Goal: Task Accomplishment & Management: Complete application form

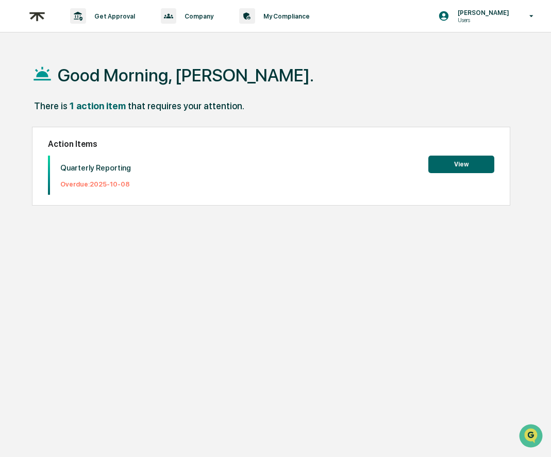
click at [445, 168] on button "View" at bounding box center [461, 165] width 66 height 18
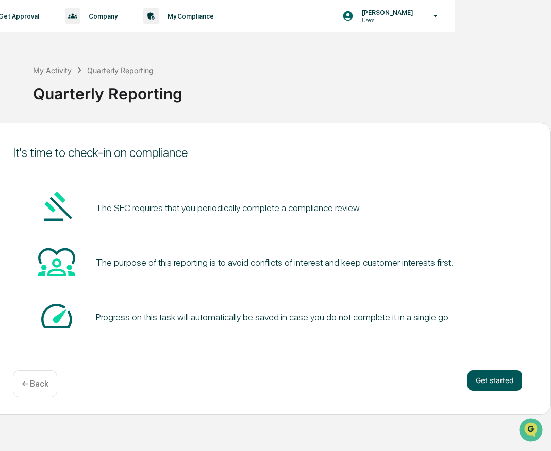
scroll to position [0, 94]
click at [485, 385] on button "Get started" at bounding box center [494, 380] width 55 height 21
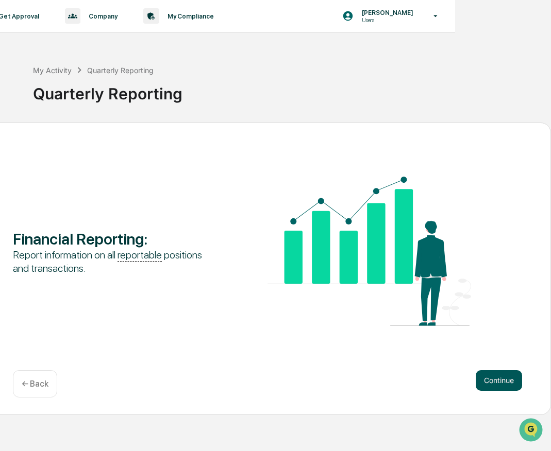
click at [501, 381] on button "Continue" at bounding box center [498, 380] width 46 height 21
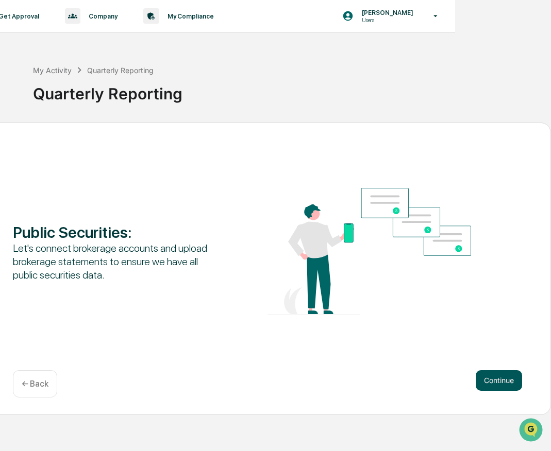
click at [499, 384] on button "Continue" at bounding box center [498, 380] width 46 height 21
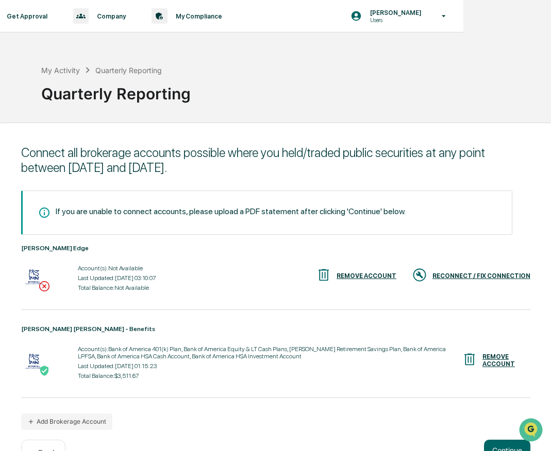
scroll to position [0, 86]
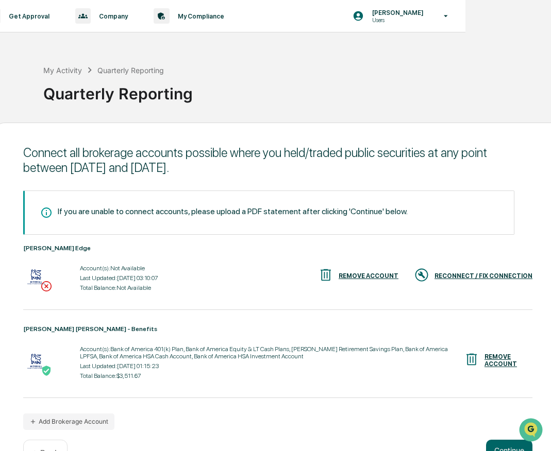
click at [452, 279] on div "RECONNECT / FIX CONNECTION" at bounding box center [473, 275] width 118 height 17
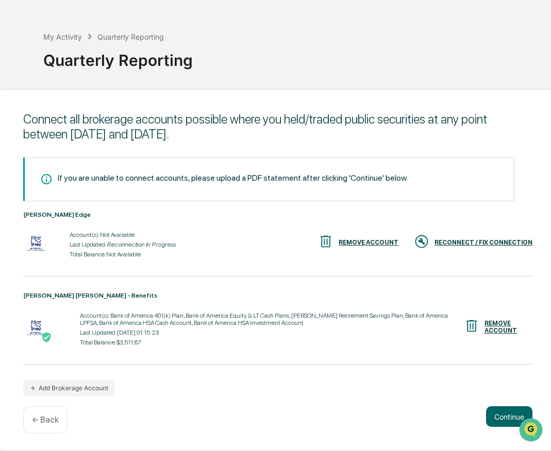
scroll to position [36, 86]
click at [504, 417] on button "Continue" at bounding box center [509, 416] width 46 height 21
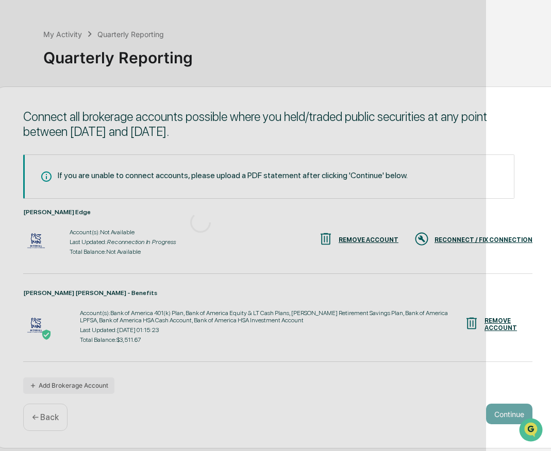
scroll to position [6, 86]
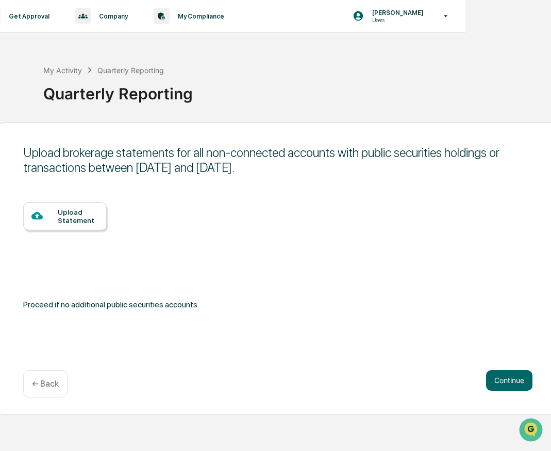
drag, startPoint x: 104, startPoint y: 147, endPoint x: 353, endPoint y: 160, distance: 249.6
click at [353, 160] on div "Upload brokerage statements for all non-connected accounts with public securiti…" at bounding box center [277, 160] width 509 height 30
click at [352, 182] on div "Upload brokerage statements for all non-connected accounts with public securiti…" at bounding box center [277, 269] width 567 height 293
click at [52, 386] on div "← Back" at bounding box center [45, 383] width 44 height 27
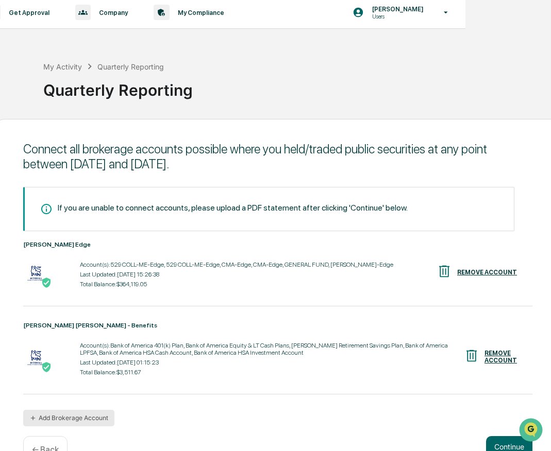
click at [66, 346] on div "Account(s): Bank of America 401(k) Plan, Bank of America Equity & LT Cash Plans…" at bounding box center [277, 358] width 509 height 39
click at [97, 414] on button "Add Brokerage Account" at bounding box center [68, 418] width 91 height 16
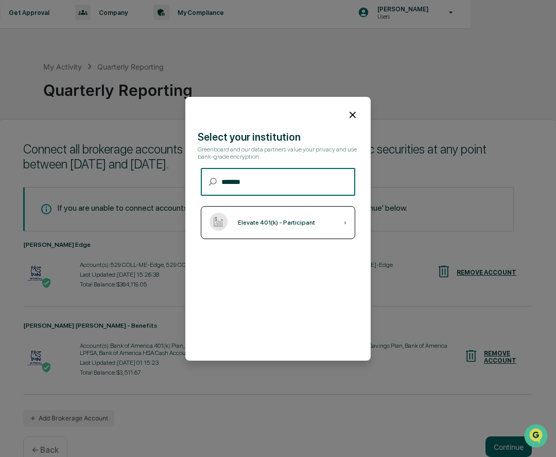
type input "*******"
click at [303, 235] on div "Elevate 401(k) - Participant ›" at bounding box center [278, 222] width 155 height 33
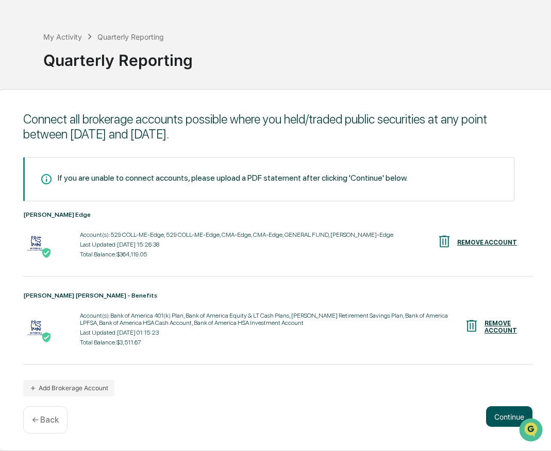
click at [501, 425] on button "Continue" at bounding box center [509, 416] width 46 height 21
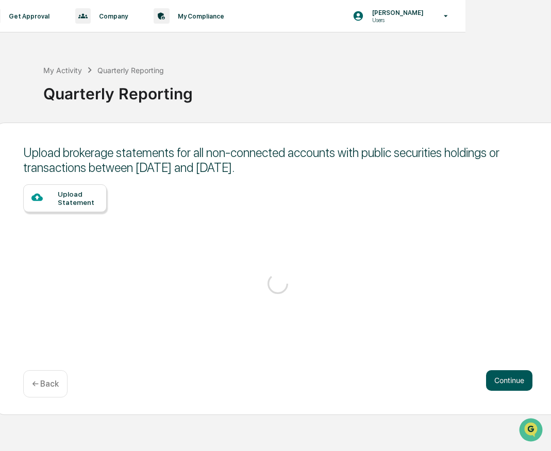
scroll to position [6, 86]
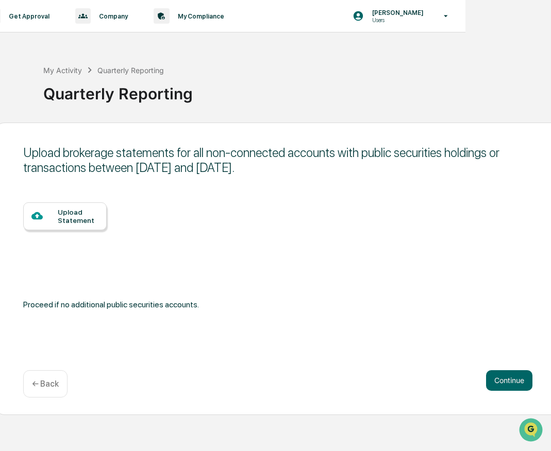
click at [81, 208] on div "Upload Statement" at bounding box center [78, 216] width 41 height 16
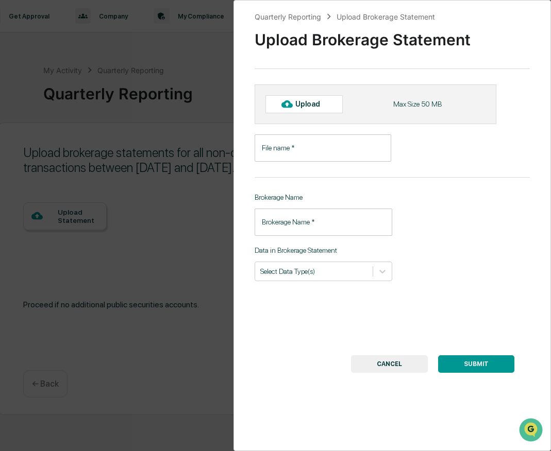
click at [299, 105] on div "Upload" at bounding box center [311, 104] width 33 height 8
type input "**********"
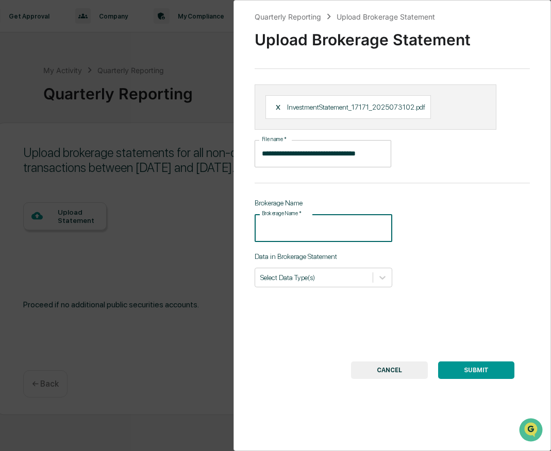
click at [323, 231] on input "Brokerage Name   *" at bounding box center [323, 227] width 138 height 27
type input "*******"
click at [331, 289] on div "**********" at bounding box center [392, 225] width 318 height 451
click at [329, 284] on div "Select Data Type(s)" at bounding box center [313, 277] width 117 height 14
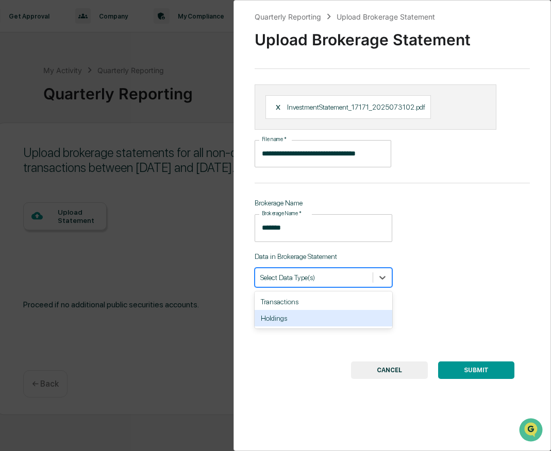
click at [314, 325] on div "Holdings" at bounding box center [323, 318] width 138 height 16
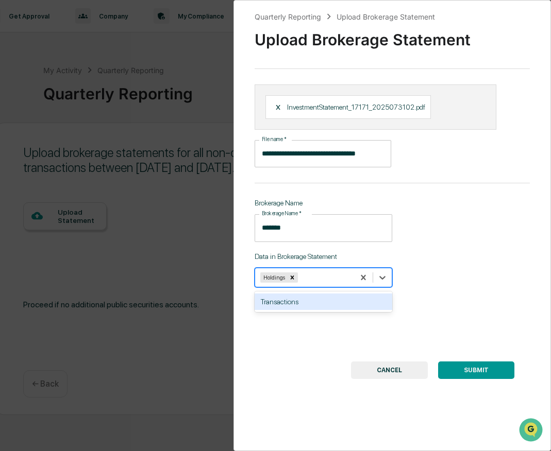
click at [458, 234] on div "**********" at bounding box center [392, 225] width 318 height 451
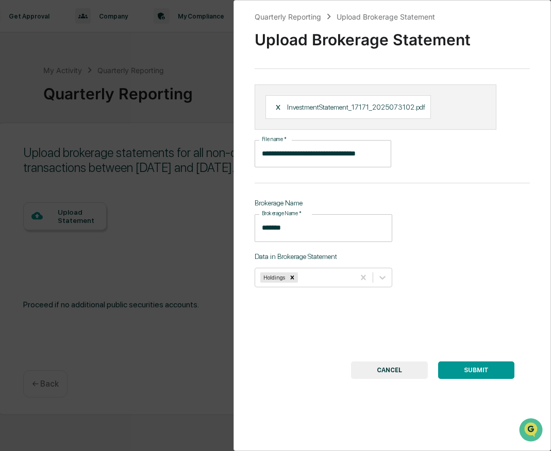
click at [465, 370] on button "SUBMIT" at bounding box center [476, 371] width 76 height 18
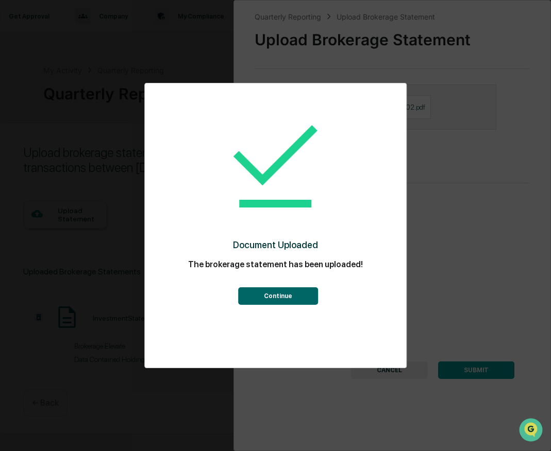
click at [293, 302] on button "Continue" at bounding box center [278, 296] width 80 height 18
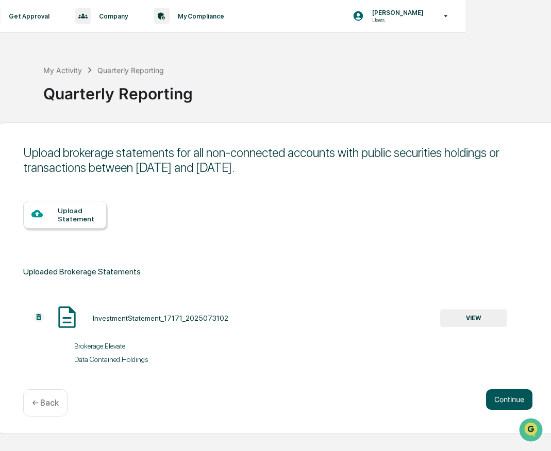
click at [497, 395] on button "Continue" at bounding box center [509, 399] width 46 height 21
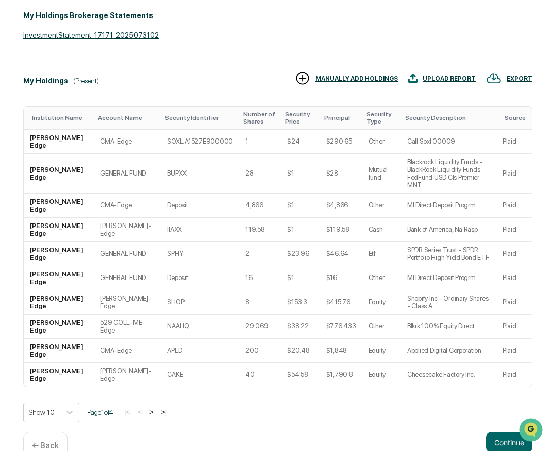
scroll to position [204, 86]
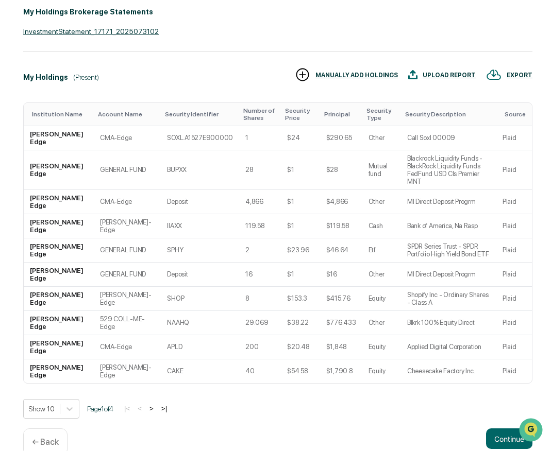
click at [157, 404] on button ">" at bounding box center [151, 408] width 10 height 9
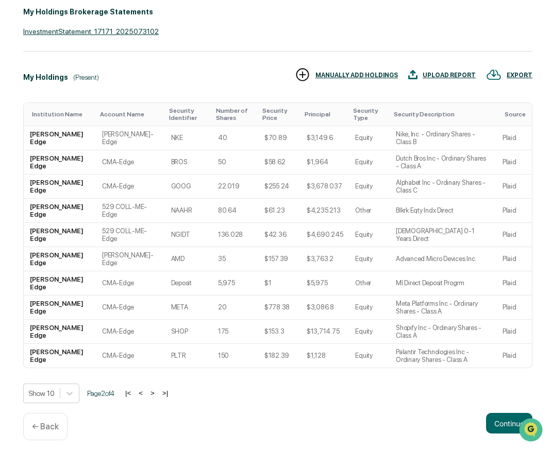
click at [174, 401] on div "Show 10 Page 2 of 4 |< < > >|" at bounding box center [277, 394] width 509 height 20
click at [171, 398] on button ">|" at bounding box center [165, 393] width 12 height 9
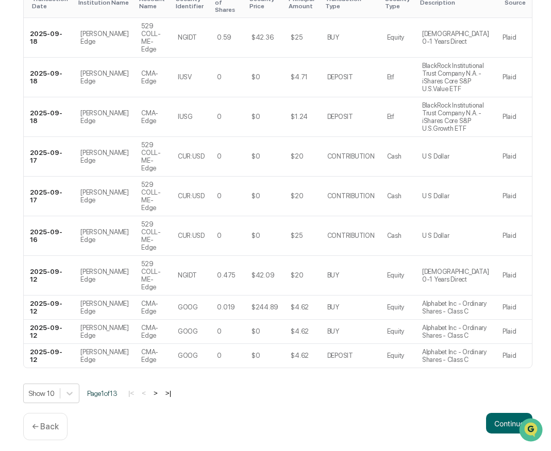
scroll to position [245, 86]
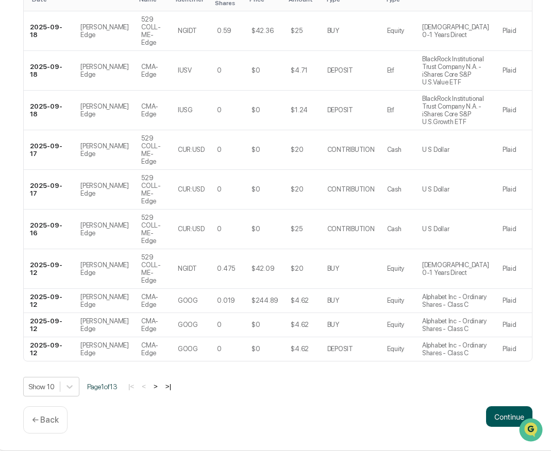
click at [492, 414] on button "Continue" at bounding box center [509, 416] width 46 height 21
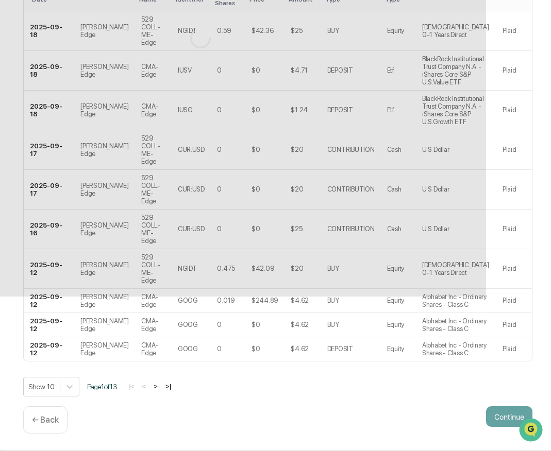
scroll to position [6, 86]
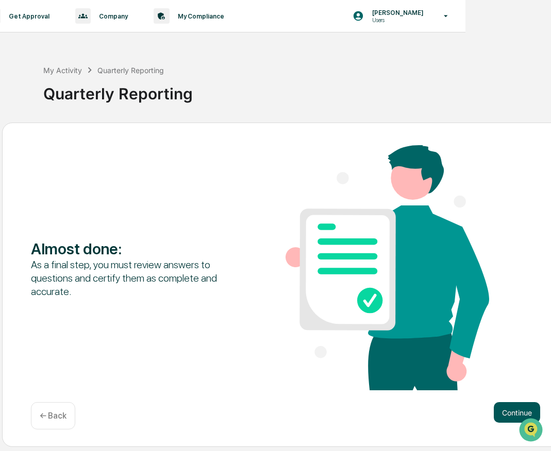
click at [502, 407] on button "Continue" at bounding box center [516, 412] width 46 height 21
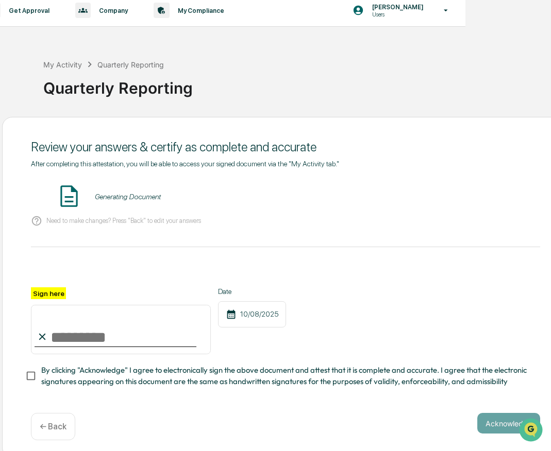
click at [150, 343] on input "Sign here" at bounding box center [121, 329] width 180 height 49
type input "**********"
click at [320, 395] on div "**********" at bounding box center [285, 282] width 509 height 244
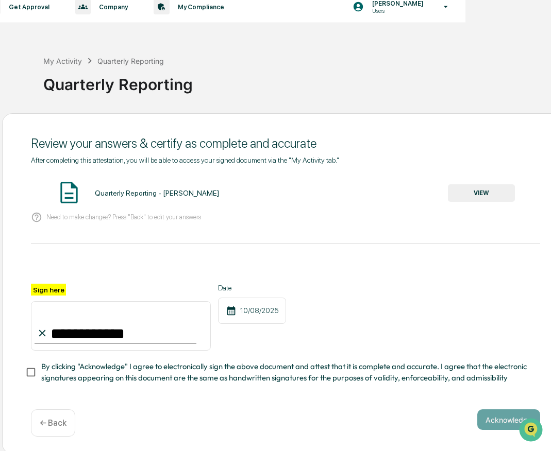
scroll to position [11, 86]
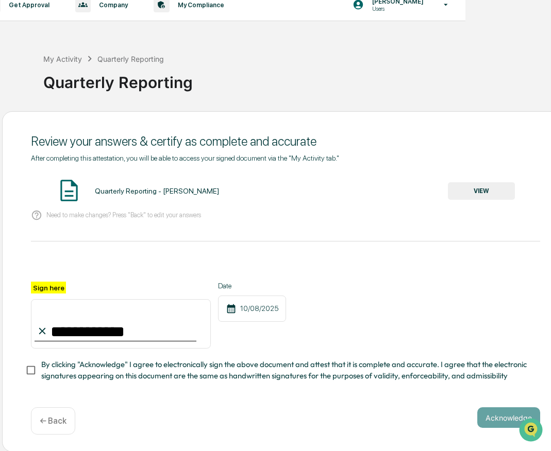
click at [193, 372] on span "By clicking "Acknowledge" I agree to electronically sign the above document and…" at bounding box center [286, 370] width 490 height 23
click at [486, 414] on button "Acknowledge" at bounding box center [508, 417] width 63 height 21
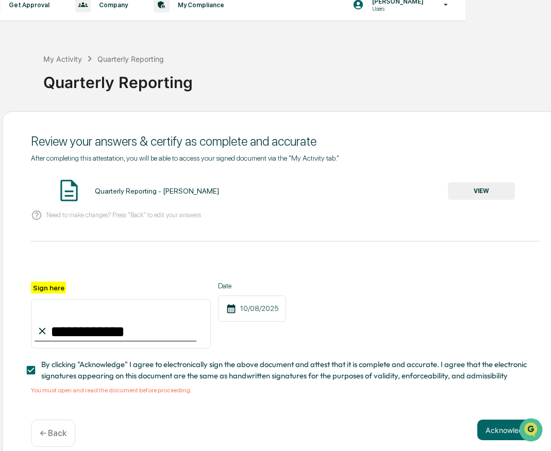
click at [141, 196] on div "Quarterly Reporting - [PERSON_NAME] VIEW" at bounding box center [285, 191] width 509 height 27
click at [141, 194] on div "Quarterly Reporting - [PERSON_NAME]" at bounding box center [157, 191] width 124 height 8
click at [477, 193] on button "VIEW" at bounding box center [481, 191] width 67 height 18
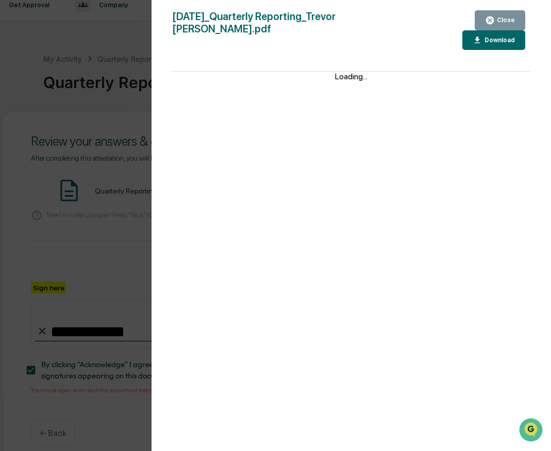
click at [508, 17] on div "Close" at bounding box center [504, 19] width 20 height 7
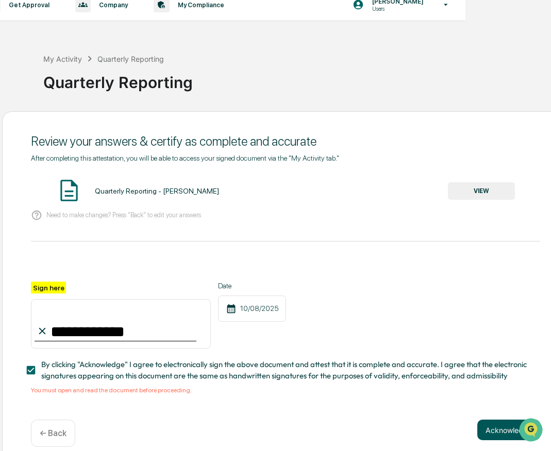
click at [507, 427] on button "Acknowledge" at bounding box center [508, 430] width 63 height 21
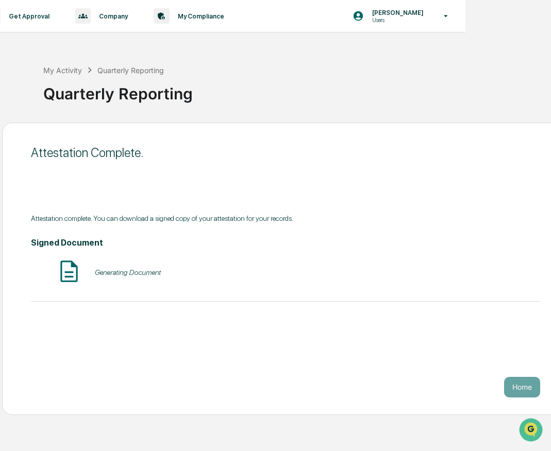
scroll to position [6, 86]
click at [515, 384] on button "Home" at bounding box center [522, 387] width 36 height 21
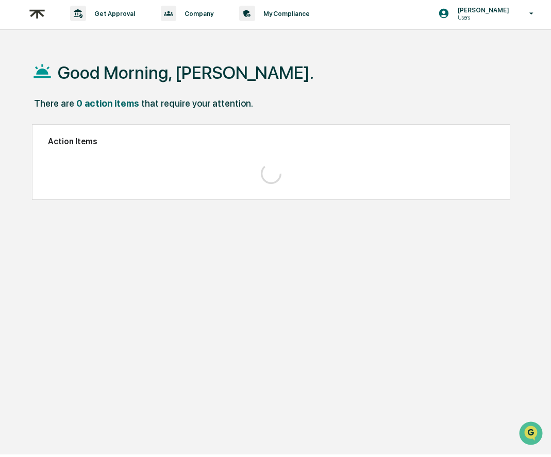
scroll to position [6, 0]
